Goal: Check status: Check status

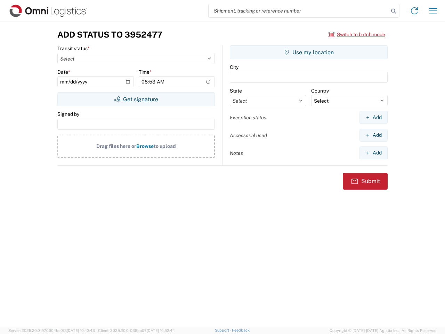
click at [299, 11] on input "search" at bounding box center [299, 10] width 180 height 13
click at [394, 11] on icon at bounding box center [394, 11] width 10 height 10
click at [415, 11] on icon at bounding box center [414, 10] width 11 height 11
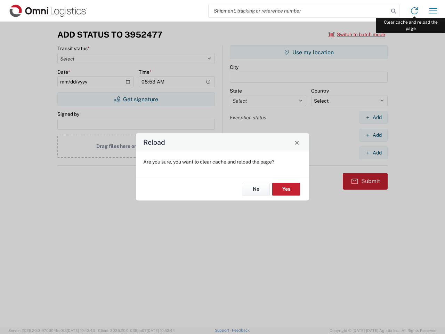
click at [433, 11] on div "Reload Are you sure, you want to clear cache and reload the page? No Yes" at bounding box center [222, 167] width 445 height 334
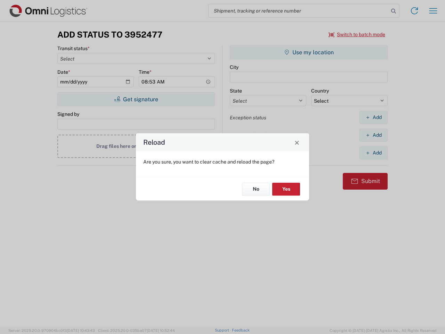
click at [357, 34] on div "Reload Are you sure, you want to clear cache and reload the page? No Yes" at bounding box center [222, 167] width 445 height 334
click at [136, 99] on div "Reload Are you sure, you want to clear cache and reload the page? No Yes" at bounding box center [222, 167] width 445 height 334
click at [309, 52] on div "Reload Are you sure, you want to clear cache and reload the page? No Yes" at bounding box center [222, 167] width 445 height 334
click at [374, 117] on div "Reload Are you sure, you want to clear cache and reload the page? No Yes" at bounding box center [222, 167] width 445 height 334
click at [374, 135] on div "Reload Are you sure, you want to clear cache and reload the page? No Yes" at bounding box center [222, 167] width 445 height 334
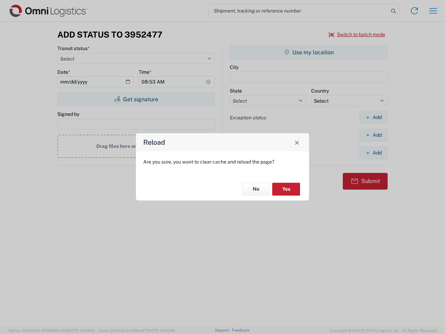
click at [374, 153] on div "Reload Are you sure, you want to clear cache and reload the page? No Yes" at bounding box center [222, 167] width 445 height 334
